Goal: Check status

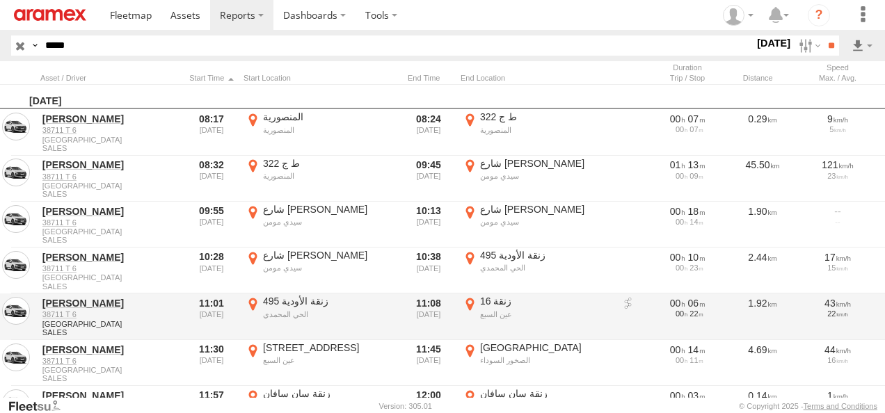
scroll to position [209, 0]
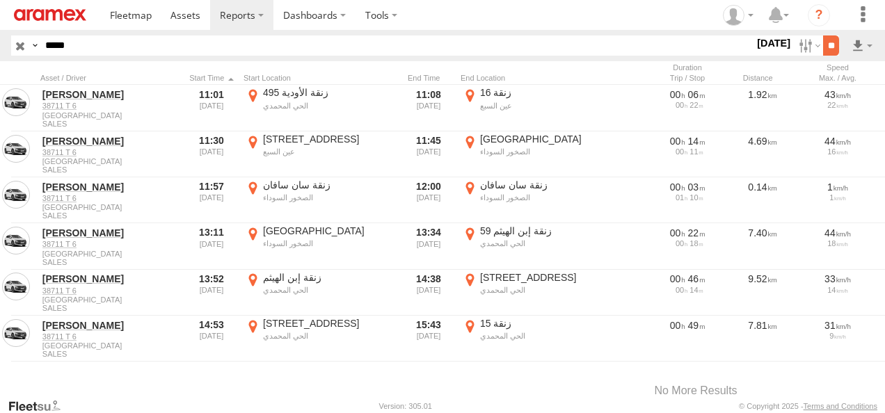
click at [833, 39] on input "**" at bounding box center [831, 45] width 16 height 20
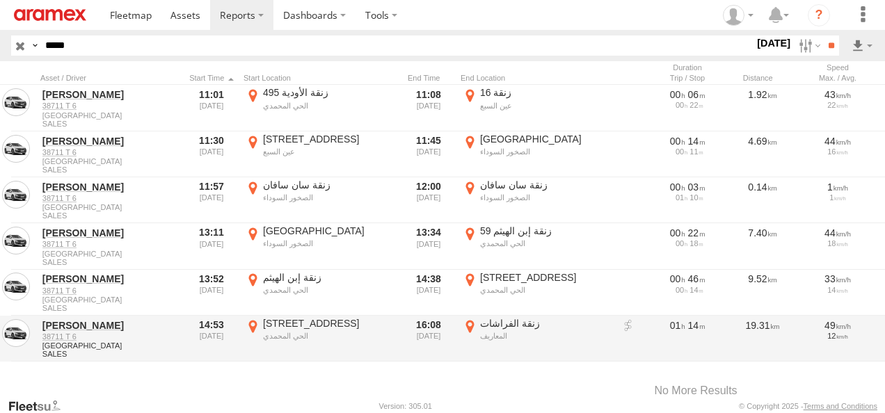
click at [471, 321] on label "زنقة الفراشات المعاريف 33.55743 -7.64184" at bounding box center [537, 338] width 153 height 43
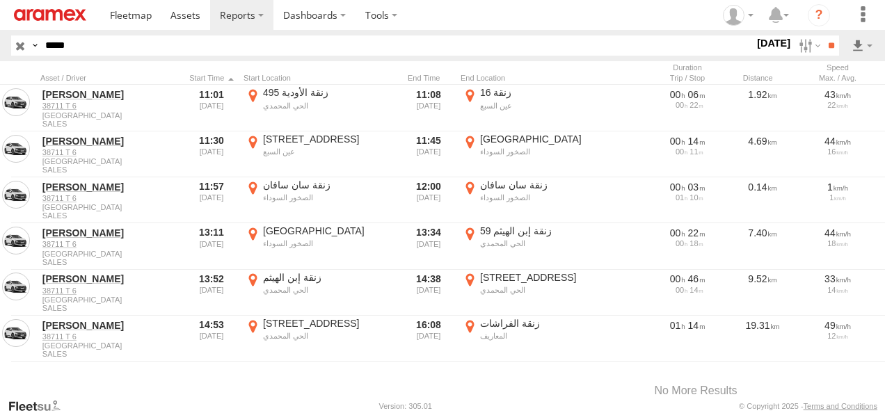
click at [0, 0] on button "Satellite" at bounding box center [0, 0] width 0 height 0
drag, startPoint x: 410, startPoint y: 224, endPoint x: 426, endPoint y: 262, distance: 41.5
click at [0, 0] on div at bounding box center [0, 0] width 0 height 0
drag, startPoint x: 486, startPoint y: 182, endPoint x: 463, endPoint y: 248, distance: 69.3
click at [0, 0] on div at bounding box center [0, 0] width 0 height 0
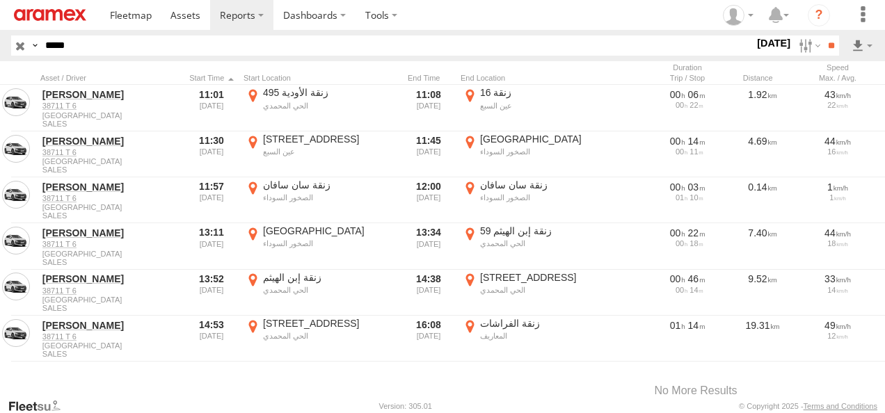
drag, startPoint x: 487, startPoint y: 233, endPoint x: 415, endPoint y: 351, distance: 138.7
click at [0, 0] on div at bounding box center [0, 0] width 0 height 0
drag, startPoint x: 532, startPoint y: 243, endPoint x: 460, endPoint y: 213, distance: 77.7
click at [0, 0] on div at bounding box center [0, 0] width 0 height 0
drag, startPoint x: 420, startPoint y: 321, endPoint x: 421, endPoint y: 251, distance: 70.3
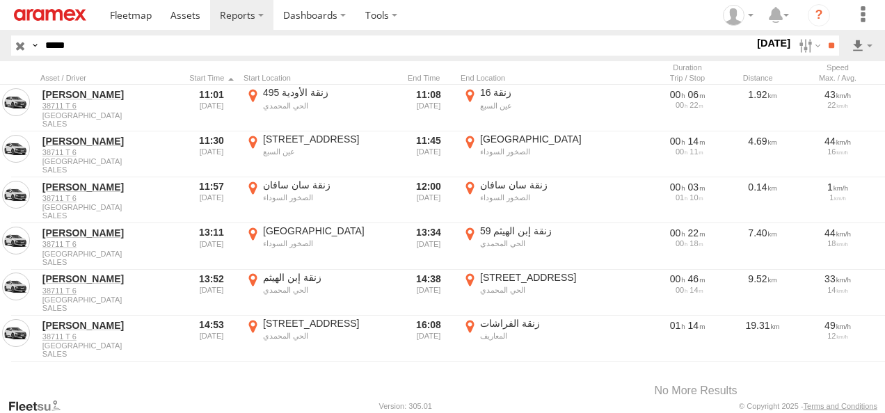
click at [0, 0] on div at bounding box center [0, 0] width 0 height 0
drag, startPoint x: 397, startPoint y: 225, endPoint x: 367, endPoint y: 294, distance: 76.0
click at [0, 0] on div at bounding box center [0, 0] width 0 height 0
drag, startPoint x: 425, startPoint y: 220, endPoint x: 360, endPoint y: 323, distance: 121.7
click at [0, 0] on div at bounding box center [0, 0] width 0 height 0
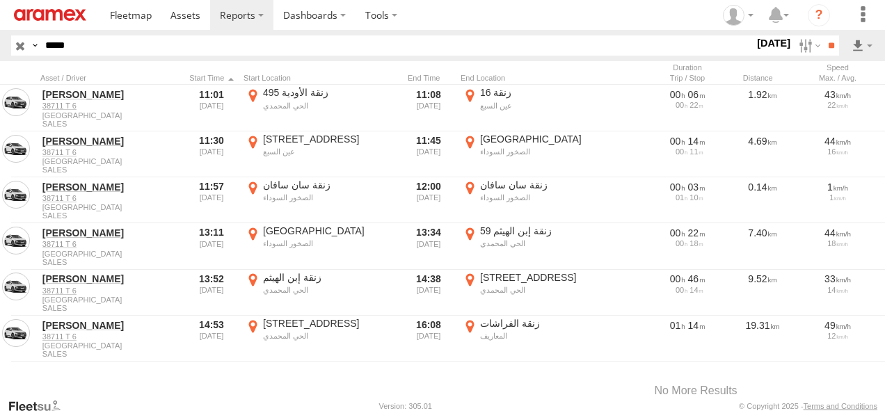
drag, startPoint x: 402, startPoint y: 260, endPoint x: 340, endPoint y: 316, distance: 83.8
click at [0, 0] on div at bounding box center [0, 0] width 0 height 0
drag, startPoint x: 388, startPoint y: 213, endPoint x: 356, endPoint y: 289, distance: 82.3
click at [0, 0] on div at bounding box center [0, 0] width 0 height 0
drag, startPoint x: 430, startPoint y: 215, endPoint x: 425, endPoint y: 292, distance: 77.4
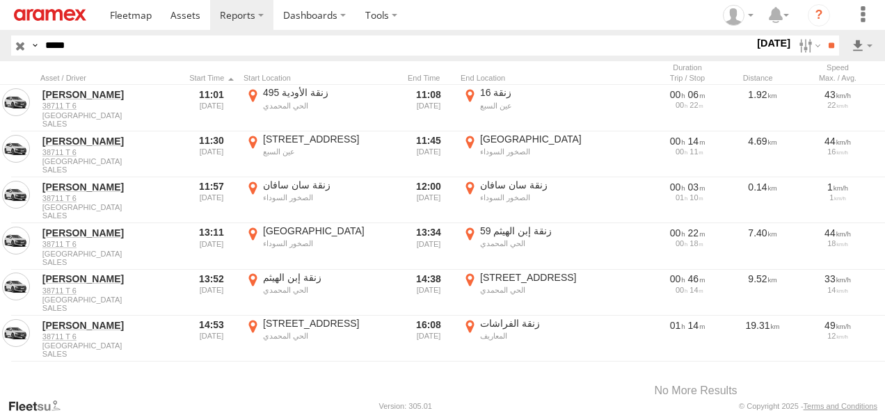
click at [0, 0] on div at bounding box center [0, 0] width 0 height 0
drag, startPoint x: 442, startPoint y: 273, endPoint x: 379, endPoint y: 167, distance: 123.0
click at [0, 0] on div at bounding box center [0, 0] width 0 height 0
drag, startPoint x: 467, startPoint y: 266, endPoint x: 459, endPoint y: 157, distance: 109.5
click at [0, 0] on div at bounding box center [0, 0] width 0 height 0
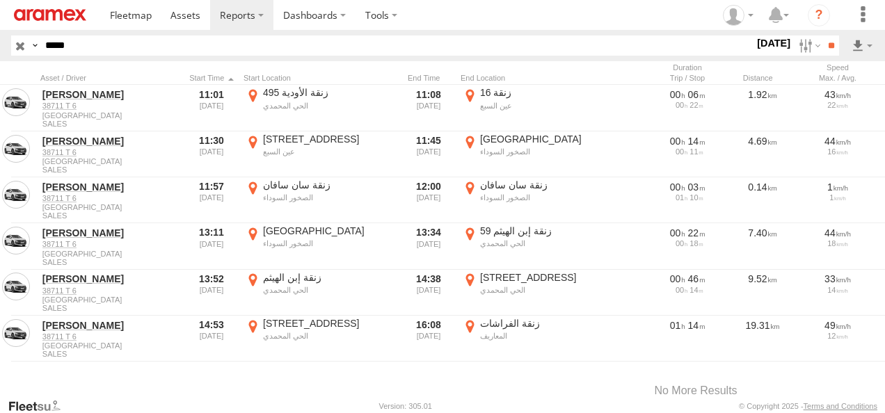
drag, startPoint x: 473, startPoint y: 251, endPoint x: 572, endPoint y: 189, distance: 117.2
click at [0, 0] on div at bounding box center [0, 0] width 0 height 0
drag, startPoint x: 371, startPoint y: 313, endPoint x: 457, endPoint y: 238, distance: 114.0
click at [0, 0] on div at bounding box center [0, 0] width 0 height 0
drag, startPoint x: 426, startPoint y: 227, endPoint x: 535, endPoint y: 324, distance: 146.0
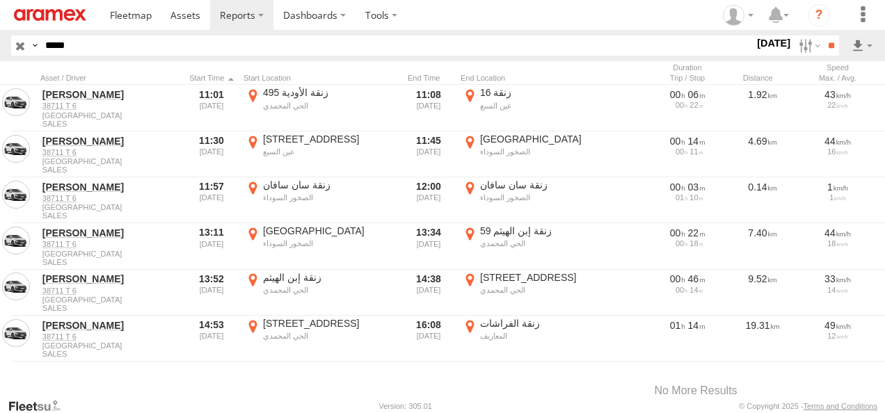
click at [0, 0] on div at bounding box center [0, 0] width 0 height 0
drag, startPoint x: 478, startPoint y: 212, endPoint x: 466, endPoint y: 308, distance: 97.5
click at [0, 0] on div at bounding box center [0, 0] width 0 height 0
drag, startPoint x: 468, startPoint y: 231, endPoint x: 410, endPoint y: 308, distance: 95.9
click at [0, 0] on div at bounding box center [0, 0] width 0 height 0
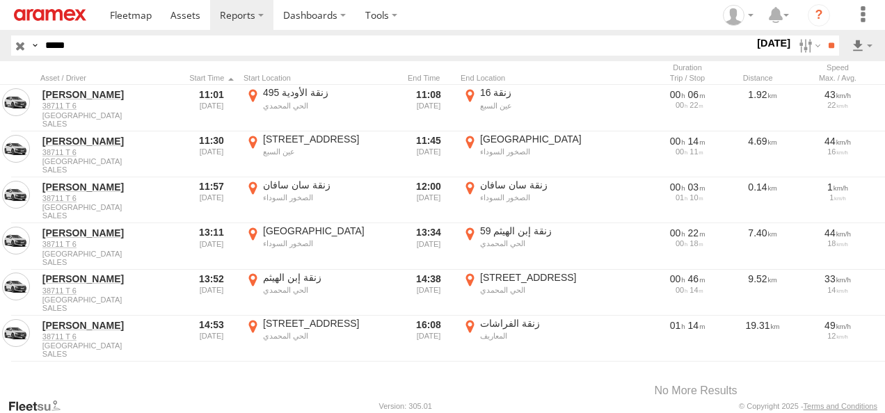
drag, startPoint x: 503, startPoint y: 210, endPoint x: 423, endPoint y: 300, distance: 119.8
click at [0, 0] on div at bounding box center [0, 0] width 0 height 0
drag, startPoint x: 517, startPoint y: 202, endPoint x: 441, endPoint y: 340, distance: 158.3
click at [0, 0] on div at bounding box center [0, 0] width 0 height 0
drag, startPoint x: 531, startPoint y: 219, endPoint x: 491, endPoint y: 274, distance: 68.2
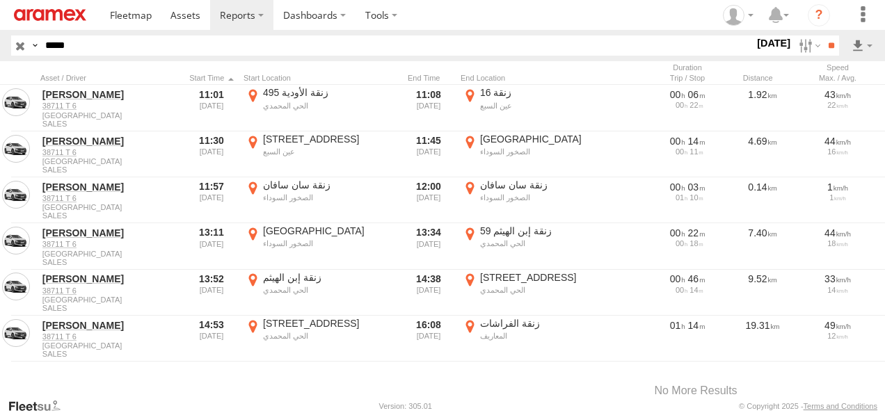
click at [0, 0] on div at bounding box center [0, 0] width 0 height 0
drag, startPoint x: 585, startPoint y: 187, endPoint x: 592, endPoint y: 85, distance: 101.9
click at [0, 0] on div "Location Details × ← Move left → Move right ↑ Move up ↓ Move down + Zoom in - Z…" at bounding box center [0, 0] width 0 height 0
drag, startPoint x: 460, startPoint y: 270, endPoint x: 500, endPoint y: 174, distance: 104.2
click at [0, 0] on div at bounding box center [0, 0] width 0 height 0
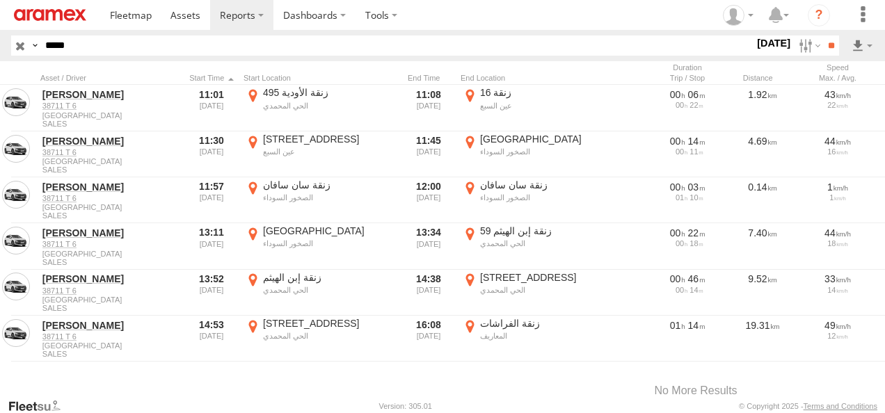
drag, startPoint x: 386, startPoint y: 206, endPoint x: 420, endPoint y: 266, distance: 69.2
click at [0, 0] on div at bounding box center [0, 0] width 0 height 0
drag, startPoint x: 422, startPoint y: 217, endPoint x: 439, endPoint y: 261, distance: 46.7
click at [0, 0] on div at bounding box center [0, 0] width 0 height 0
drag, startPoint x: 468, startPoint y: 217, endPoint x: 448, endPoint y: 287, distance: 73.0
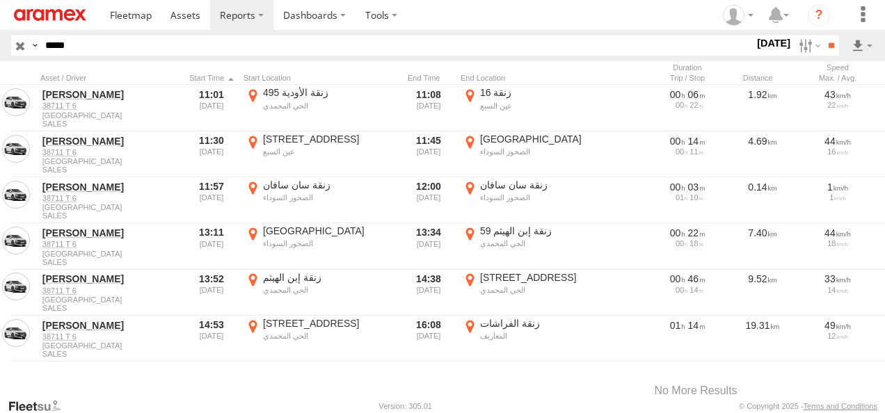
click at [0, 0] on div at bounding box center [0, 0] width 0 height 0
drag, startPoint x: 489, startPoint y: 227, endPoint x: 497, endPoint y: 333, distance: 106.8
click at [0, 0] on div at bounding box center [0, 0] width 0 height 0
drag, startPoint x: 580, startPoint y: 221, endPoint x: 536, endPoint y: 181, distance: 59.7
click at [0, 0] on div at bounding box center [0, 0] width 0 height 0
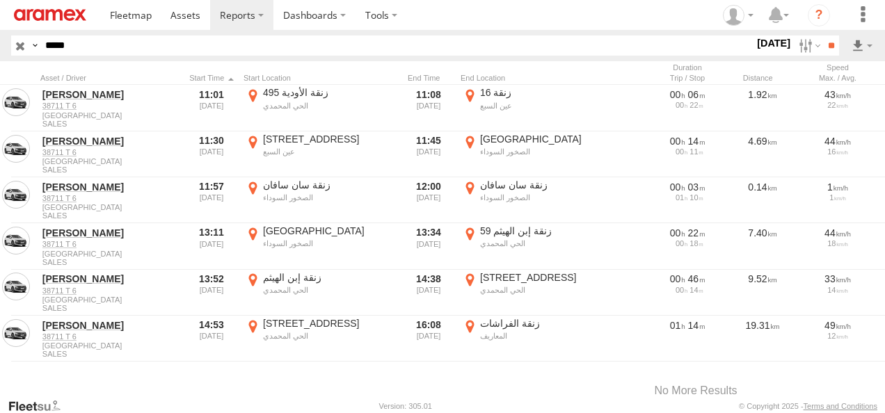
click at [0, 0] on label "×" at bounding box center [0, 0] width 0 height 0
click at [835, 42] on input "**" at bounding box center [831, 45] width 16 height 20
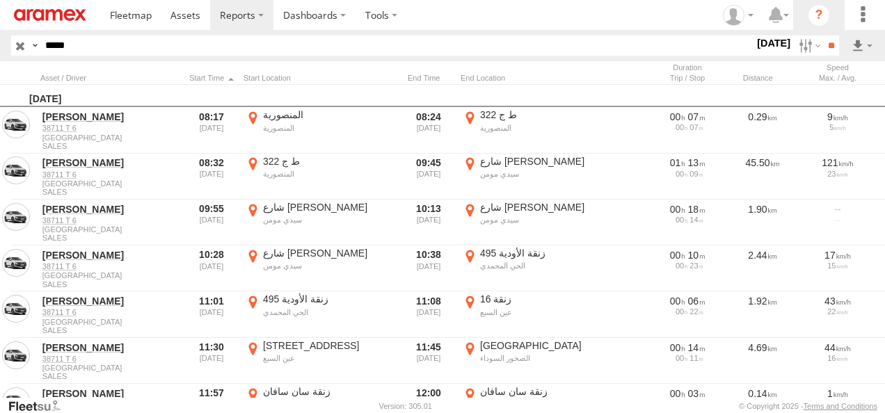
scroll to position [0, 0]
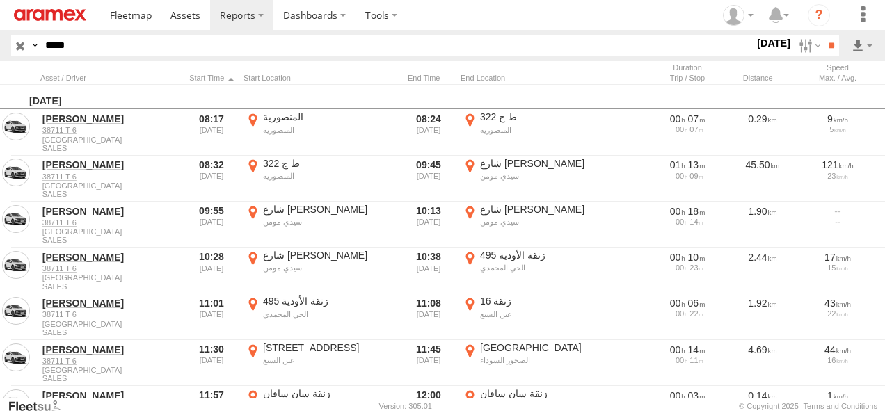
click at [19, 42] on input "button" at bounding box center [20, 45] width 18 height 20
